Goal: Task Accomplishment & Management: Use online tool/utility

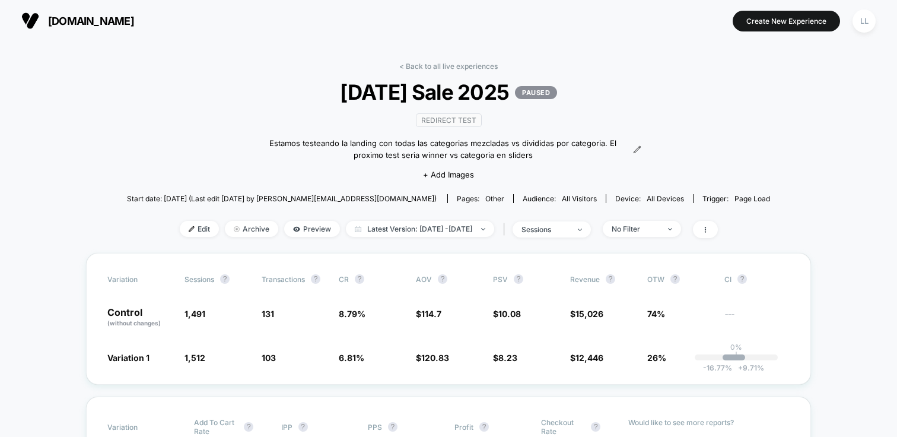
click at [767, 22] on button "Create New Experience" at bounding box center [786, 21] width 107 height 21
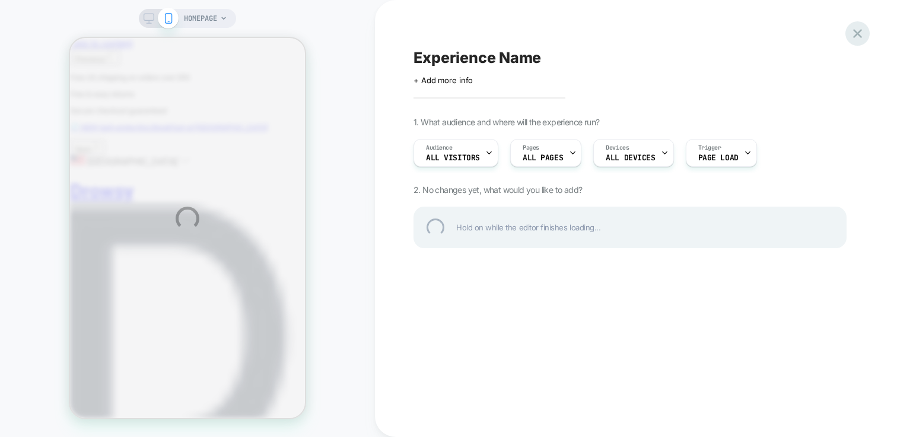
click at [852, 31] on div at bounding box center [858, 33] width 24 height 24
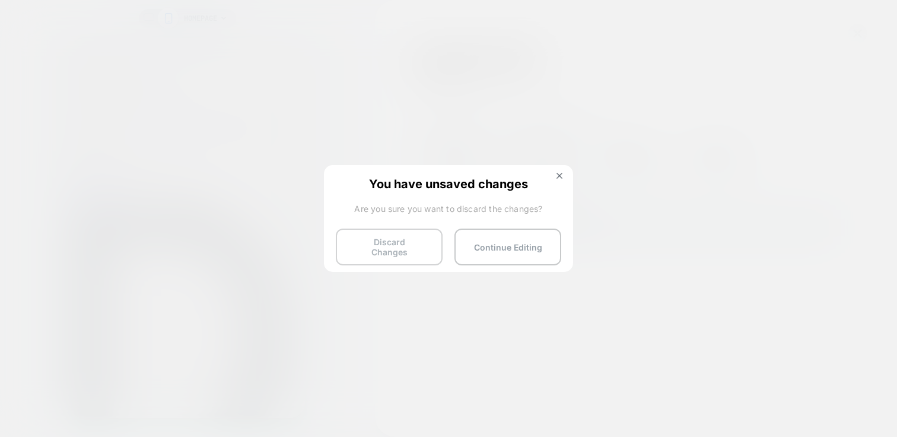
click at [408, 246] on button "Discard Changes" at bounding box center [389, 246] width 107 height 37
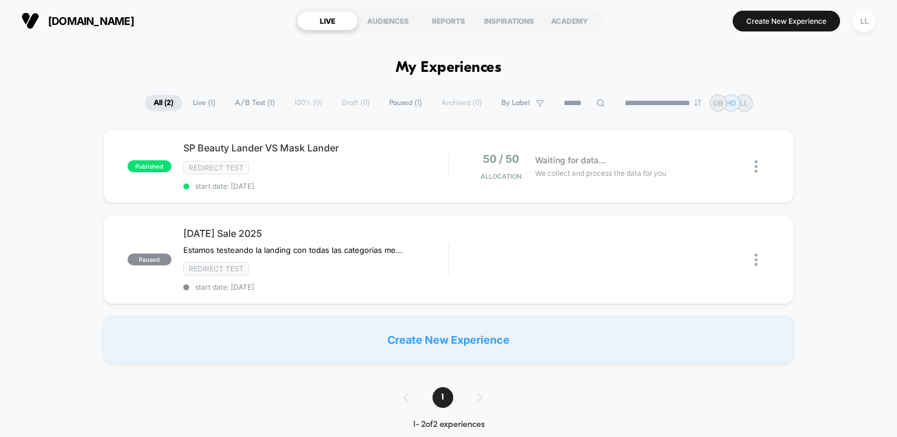
click at [74, 24] on span "[DOMAIN_NAME]" at bounding box center [91, 21] width 86 height 12
click at [97, 25] on span "[DOMAIN_NAME]" at bounding box center [91, 21] width 86 height 12
click at [97, 22] on span "[DOMAIN_NAME]" at bounding box center [91, 21] width 86 height 12
click at [24, 14] on img at bounding box center [30, 21] width 18 height 18
